Goal: Navigation & Orientation: Find specific page/section

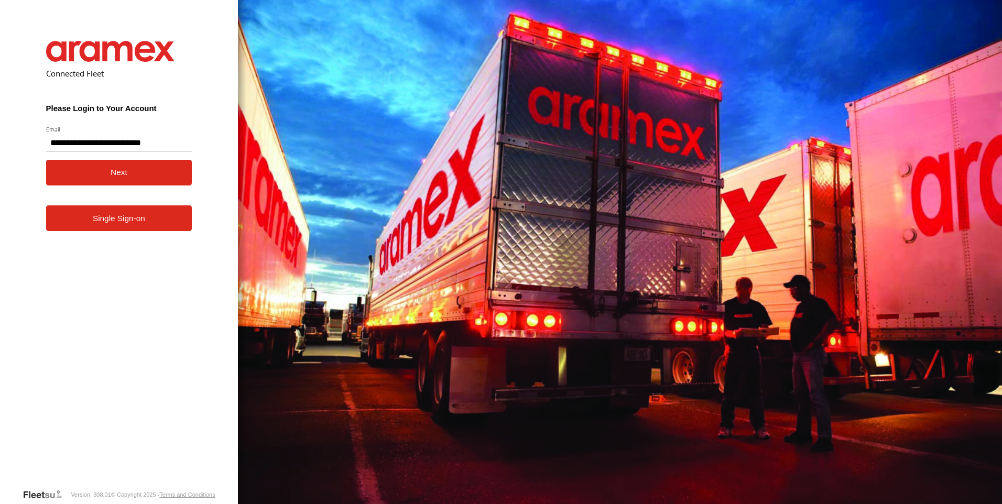
click at [115, 173] on button "Next" at bounding box center [119, 173] width 146 height 26
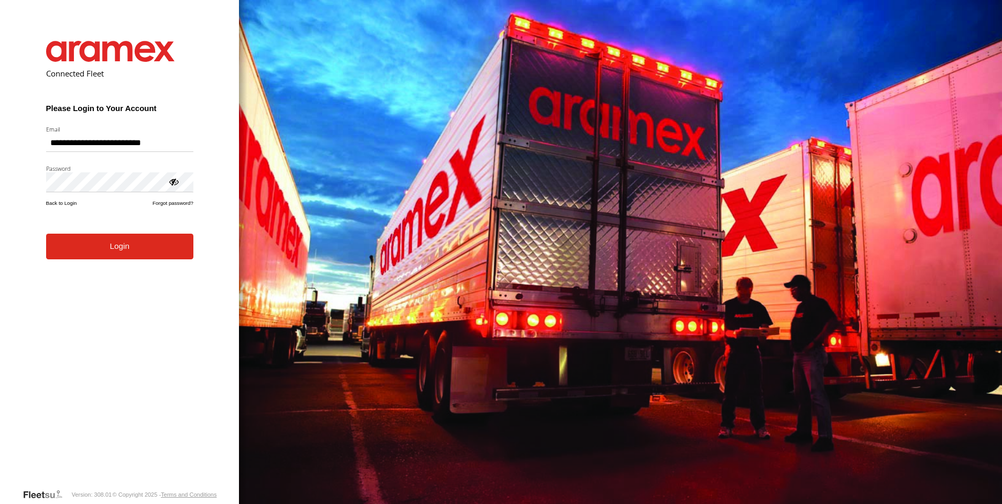
click at [46, 234] on button "Login" at bounding box center [119, 247] width 147 height 26
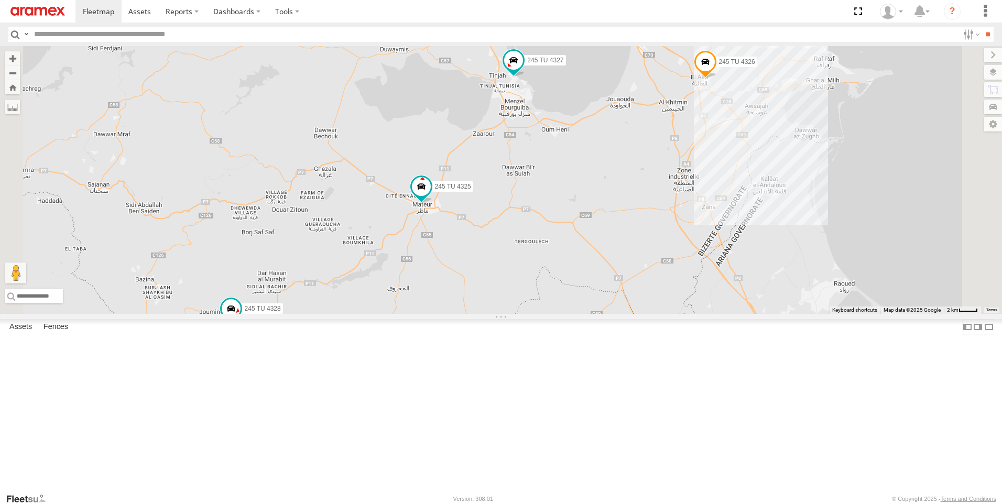
click at [0, 0] on div at bounding box center [0, 0] width 0 height 0
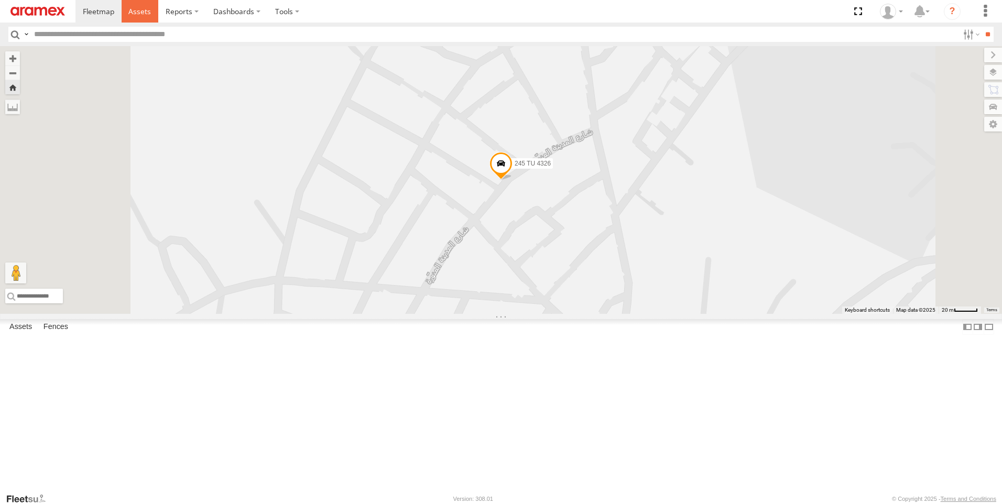
click at [145, 8] on span at bounding box center [139, 11] width 23 height 10
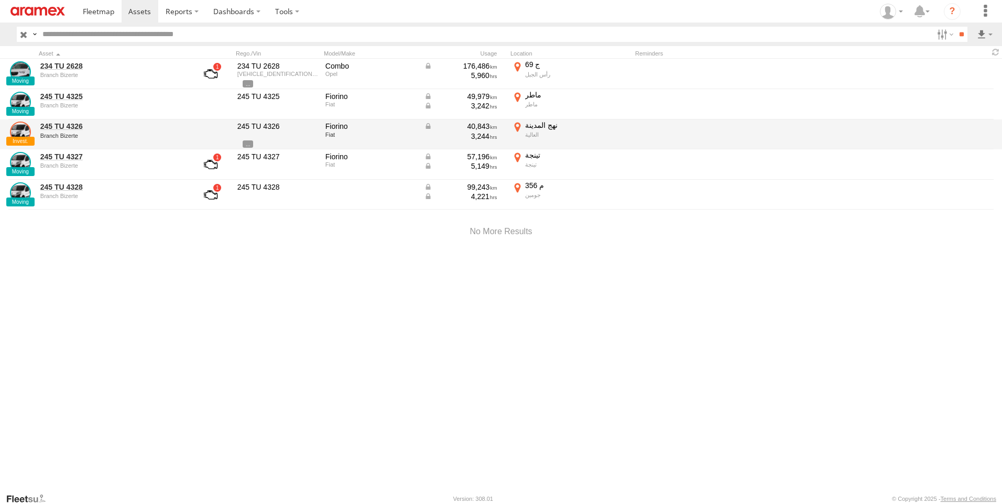
click at [19, 136] on link at bounding box center [20, 132] width 21 height 21
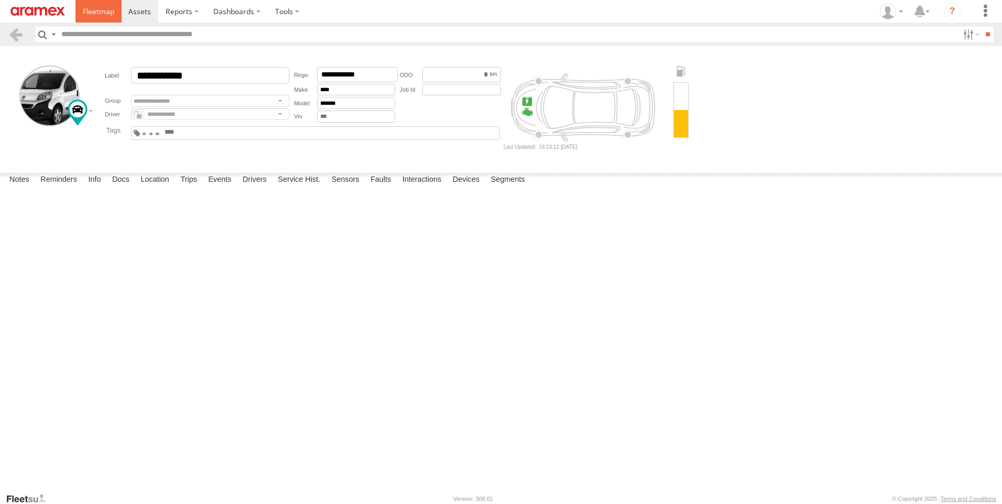
click at [100, 16] on span at bounding box center [98, 11] width 31 height 10
